Goal: Transaction & Acquisition: Purchase product/service

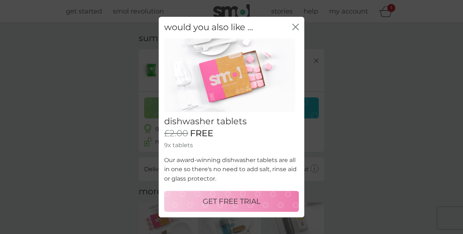
click at [227, 200] on p "GET FREE TRIAL" at bounding box center [232, 202] width 58 height 12
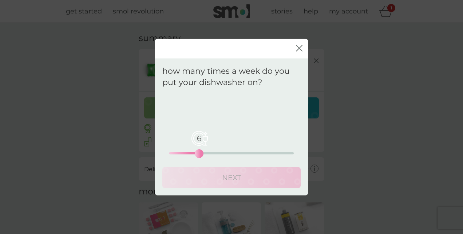
click at [197, 153] on div "6 0 12.5 25" at bounding box center [231, 153] width 124 height 2
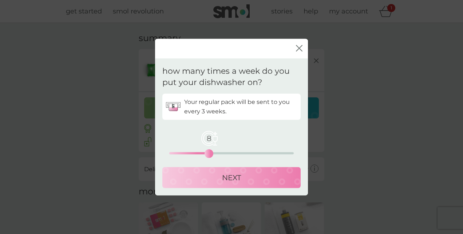
click at [207, 154] on div "8 0 12.5 25" at bounding box center [231, 153] width 124 height 2
click at [201, 153] on div "6 0 12.5 25" at bounding box center [231, 153] width 124 height 2
click at [206, 153] on div "6 0 12.5 25" at bounding box center [231, 153] width 124 height 2
click at [216, 178] on div "NEXT" at bounding box center [232, 178] width 124 height 12
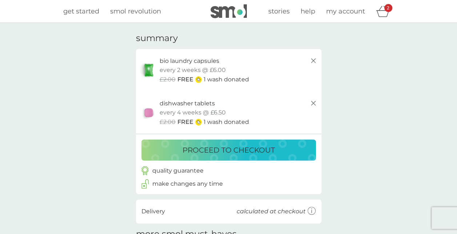
click at [251, 150] on p "proceed to checkout" at bounding box center [229, 150] width 92 height 12
